Goal: Find specific page/section: Find specific page/section

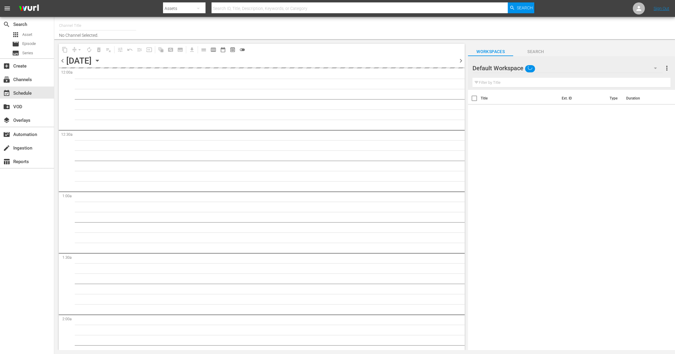
type input "Sony One Shark Tank MX (1000)"
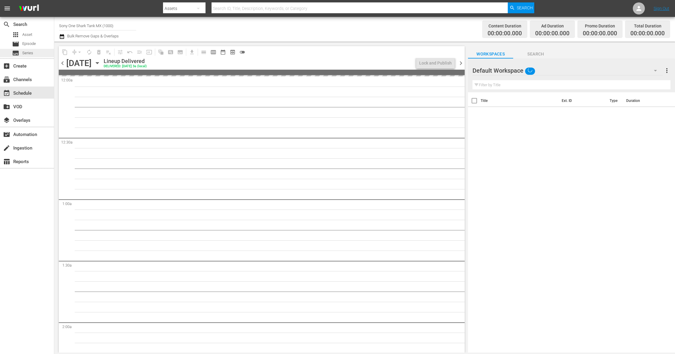
click at [34, 52] on div "subtitles Series" at bounding box center [27, 53] width 54 height 8
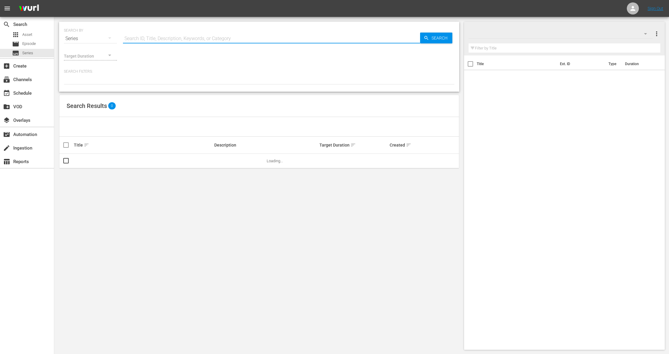
click at [160, 34] on input "text" at bounding box center [271, 38] width 297 height 14
type input "shark tank"
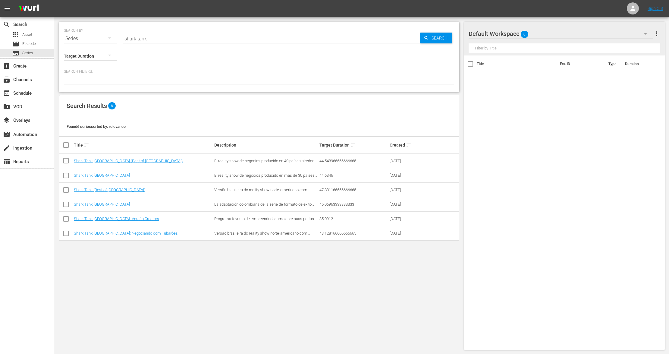
click at [188, 316] on div "SEARCH BY Search By Series Search ID, Title, Description, Keywords, or Category…" at bounding box center [259, 186] width 410 height 338
click at [275, 281] on div "SEARCH BY Search By Series Search ID, Title, Description, Keywords, or Category…" at bounding box center [259, 186] width 410 height 338
click at [315, 302] on div "SEARCH BY Search By Series Search ID, Title, Description, Keywords, or Category…" at bounding box center [259, 186] width 410 height 338
click at [168, 267] on div "SEARCH BY Search By Series Search ID, Title, Description, Keywords, or Category…" at bounding box center [259, 186] width 410 height 338
click at [99, 175] on link "Shark Tank [GEOGRAPHIC_DATA]" at bounding box center [102, 175] width 56 height 5
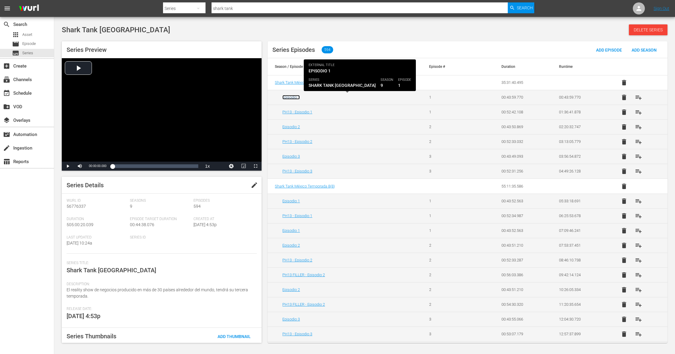
click at [287, 98] on link "Episodio 1" at bounding box center [290, 97] width 17 height 5
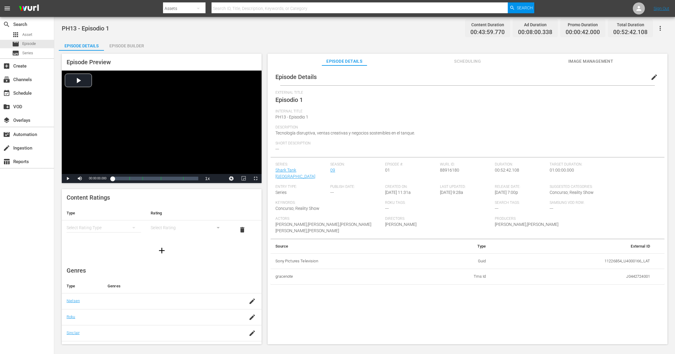
click at [399, 132] on span "Tecnología disruptiva, ventas creativas y negocios sostenibles en el tanque." at bounding box center [346, 133] width 140 height 5
click at [426, 122] on div "Internal Title PH13 - Episodio 1" at bounding box center [468, 117] width 384 height 16
click at [474, 60] on span "Scheduling" at bounding box center [467, 62] width 45 height 8
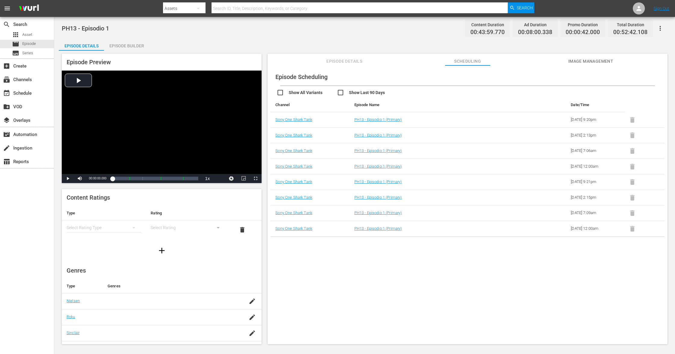
click at [506, 265] on div "Episode Scheduling Show All Variants Show Last 90 Days Channel Episode Name Dat…" at bounding box center [468, 207] width 400 height 285
